Goal: Find specific page/section: Find specific page/section

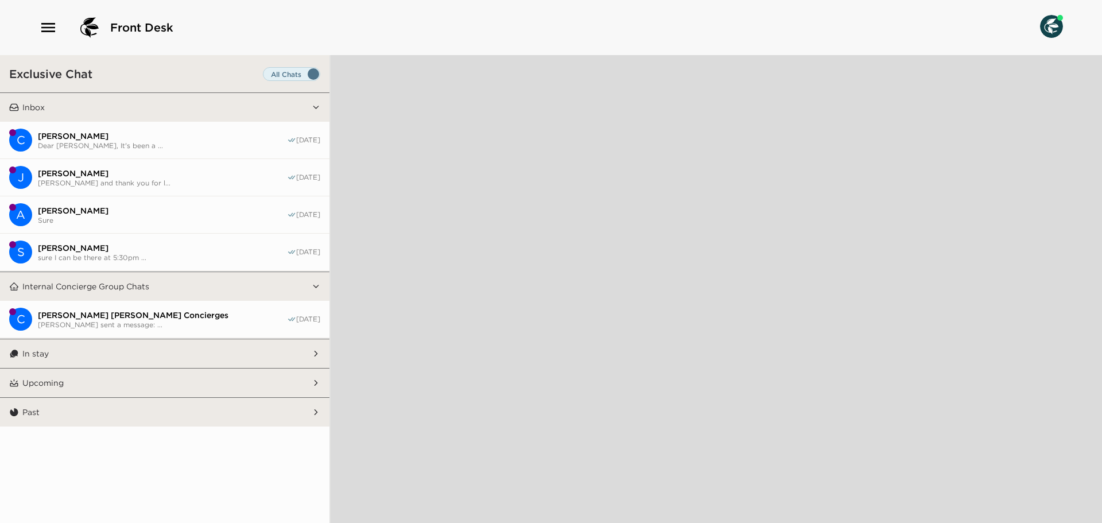
click at [200, 362] on button "In stay" at bounding box center [165, 353] width 293 height 29
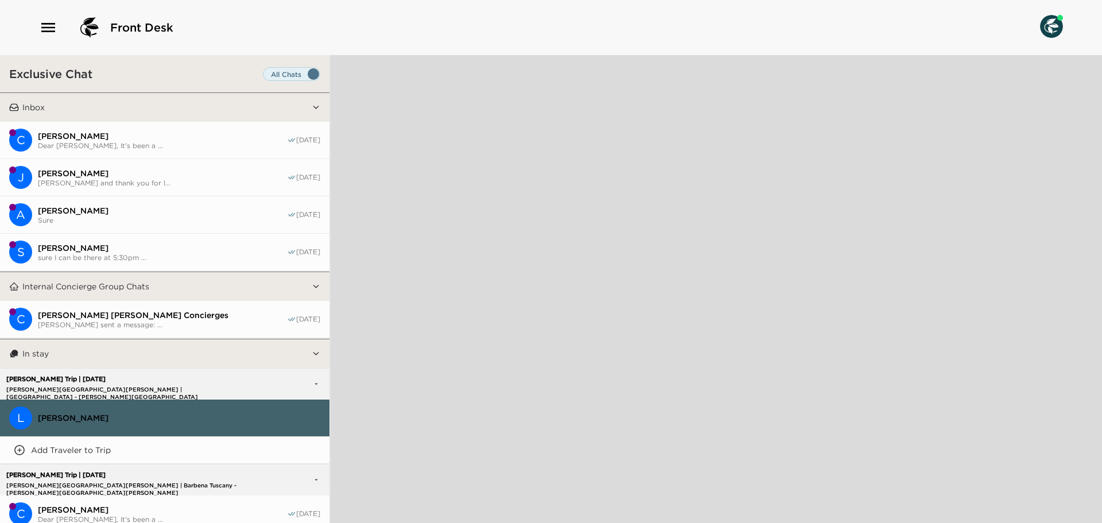
scroll to position [57, 0]
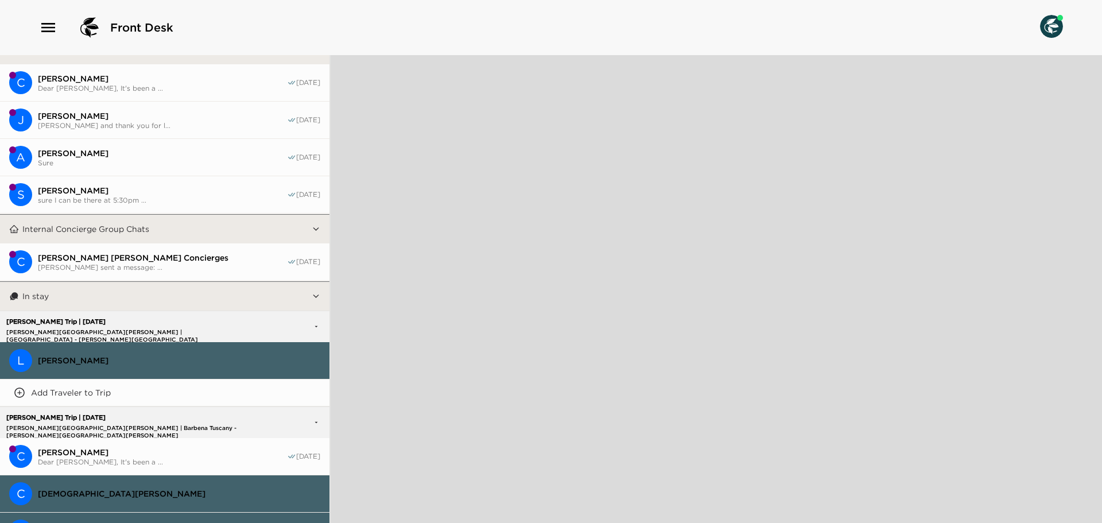
click at [122, 294] on button "In stay" at bounding box center [165, 296] width 293 height 29
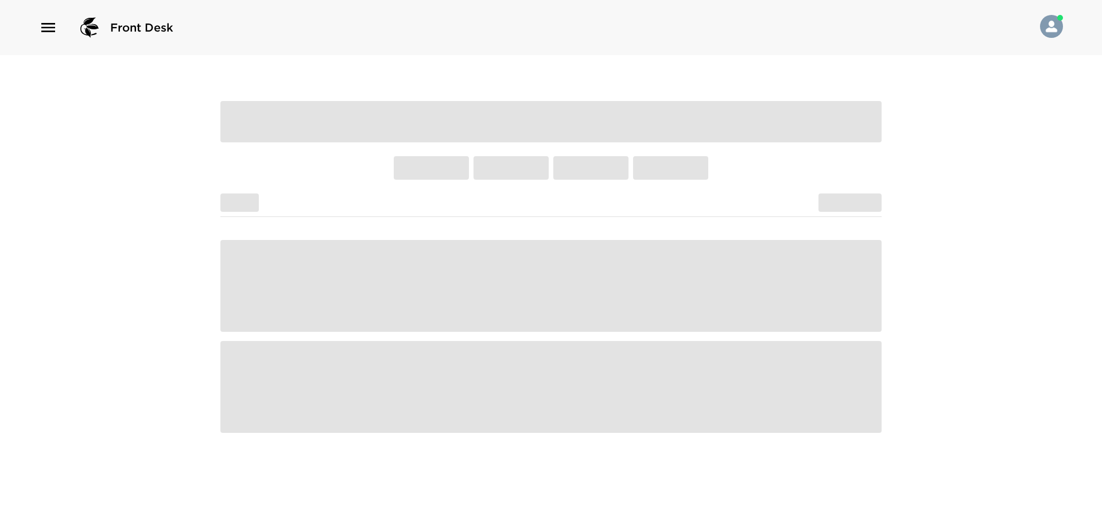
click at [49, 30] on icon "button" at bounding box center [48, 27] width 18 height 18
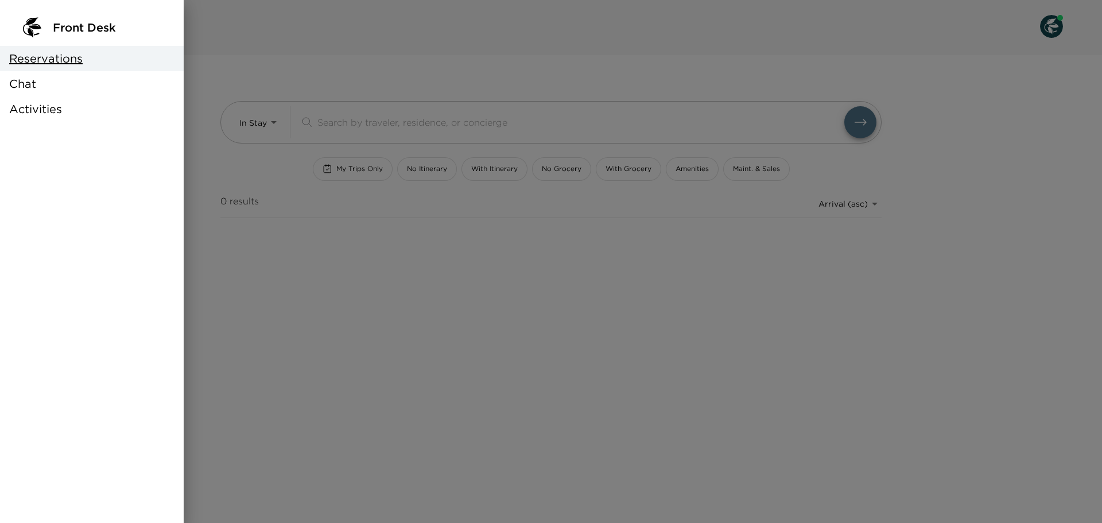
click at [426, 47] on div at bounding box center [551, 261] width 1102 height 523
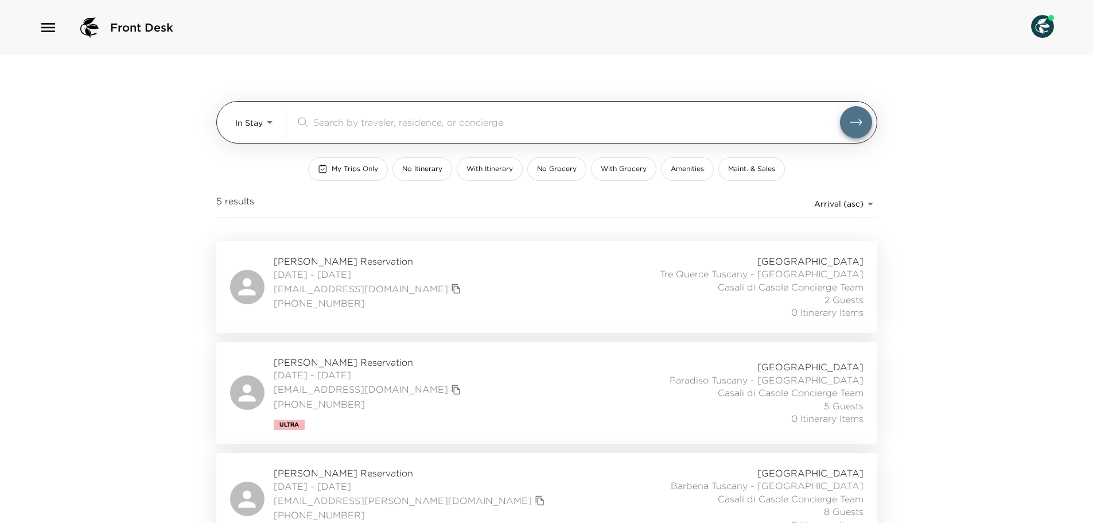
click at [475, 126] on input "search" at bounding box center [576, 121] width 527 height 13
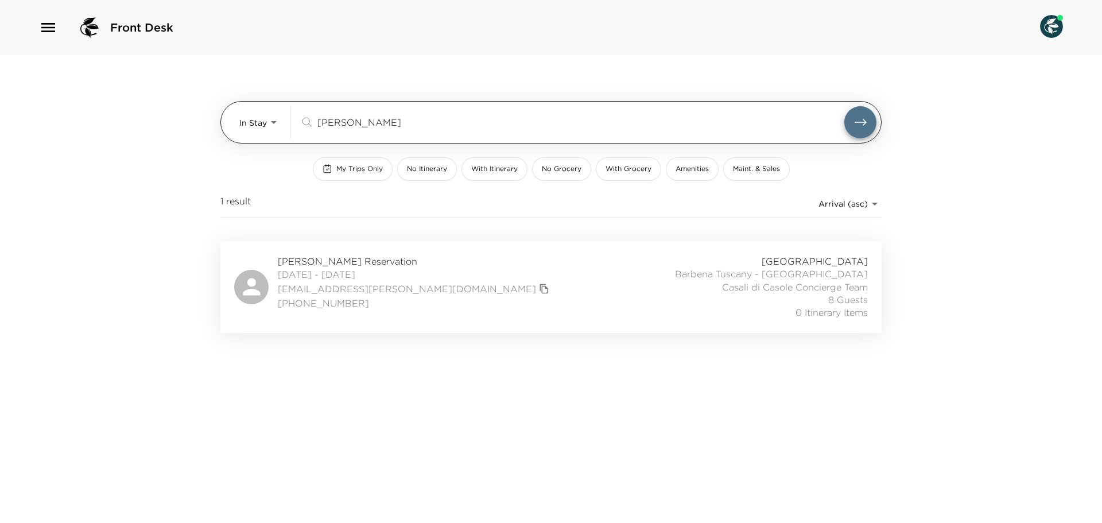
type input "[PERSON_NAME]"
click at [844, 106] on button "submit" at bounding box center [860, 122] width 32 height 32
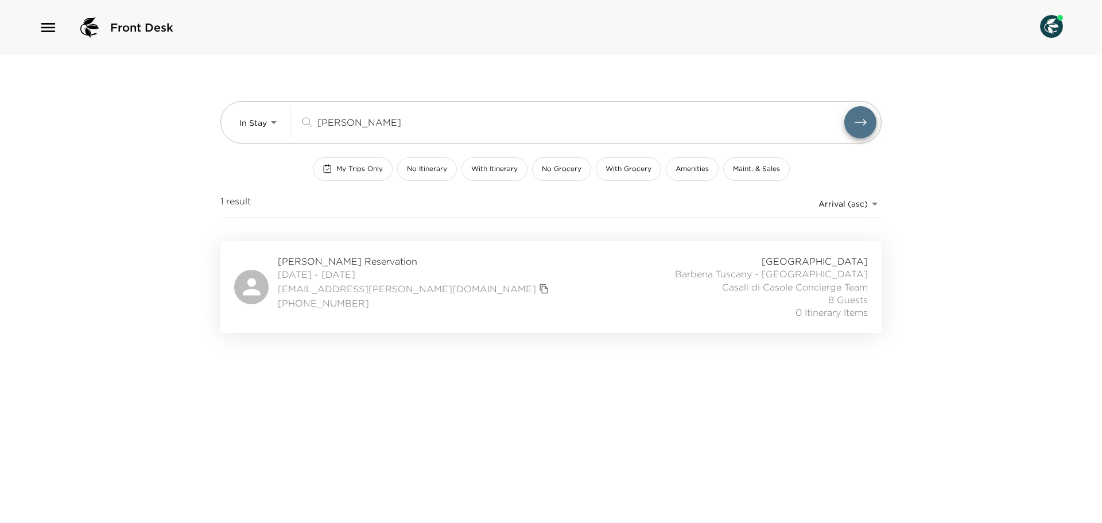
click at [336, 258] on span "[PERSON_NAME] Reservation" at bounding box center [415, 261] width 274 height 13
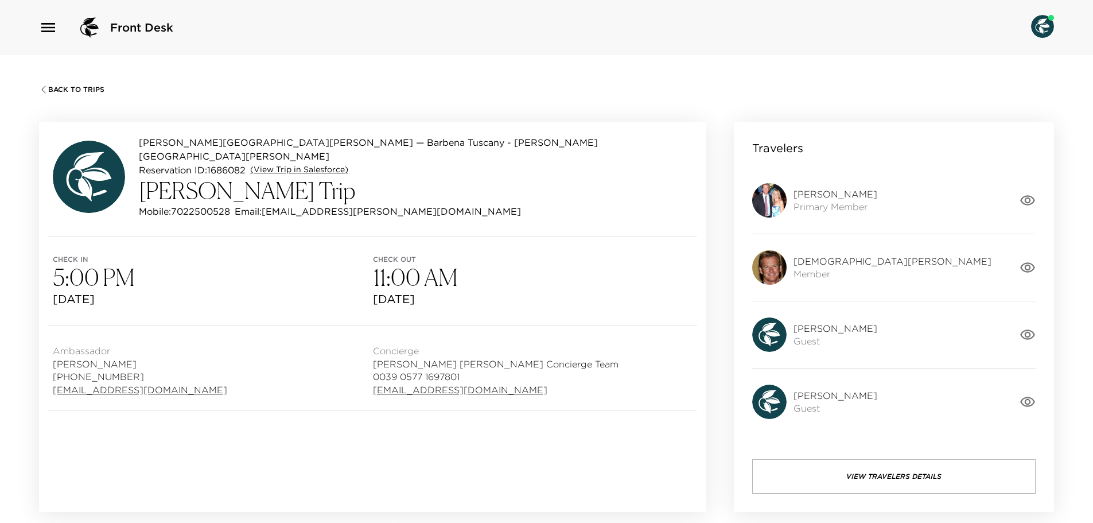
click at [336, 164] on link "(View Trip in Salesforce)" at bounding box center [299, 169] width 98 height 11
